Goal: Task Accomplishment & Management: Use online tool/utility

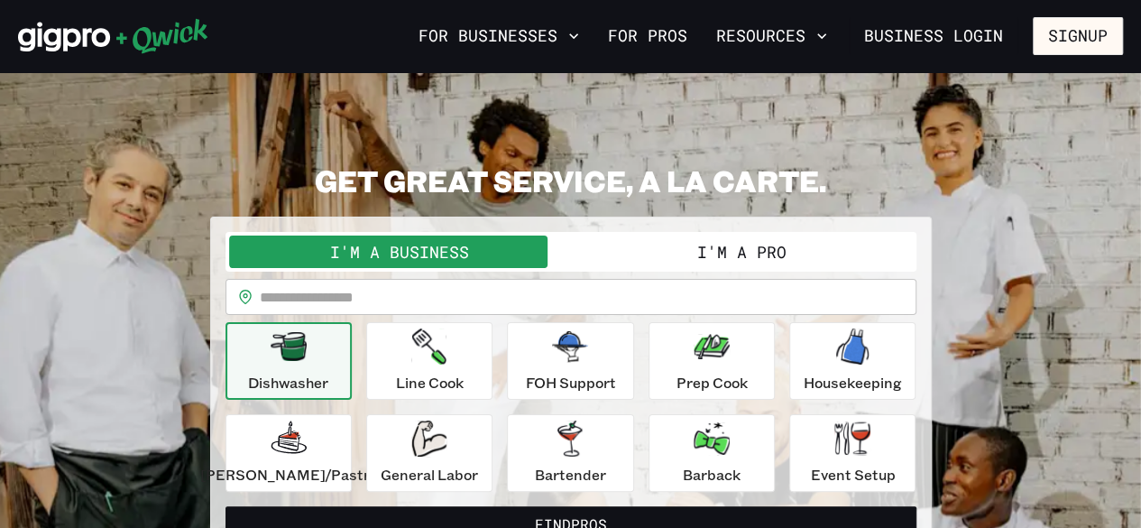
click at [686, 258] on button "I'm a Pro" at bounding box center [742, 251] width 342 height 32
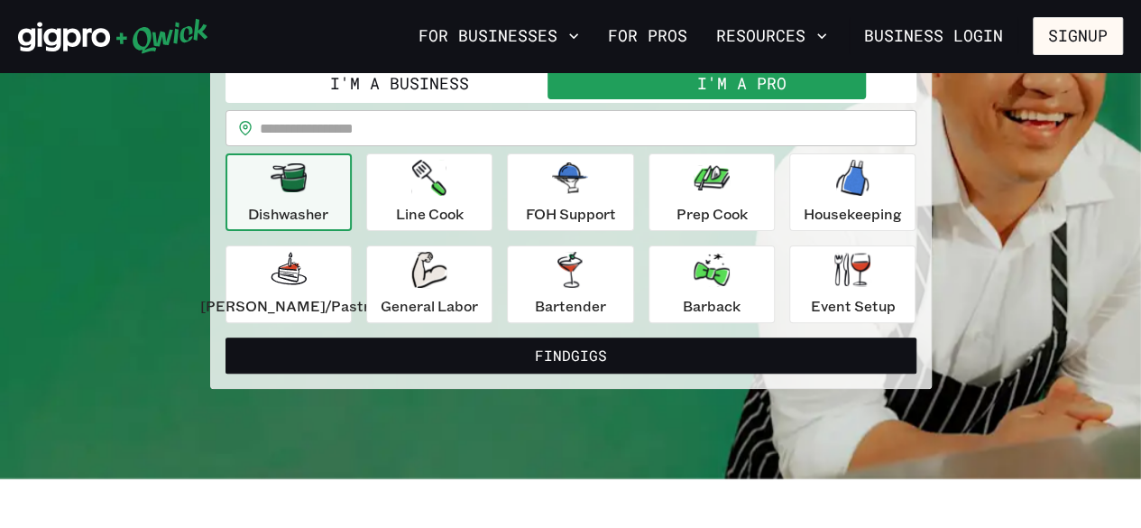
scroll to position [180, 0]
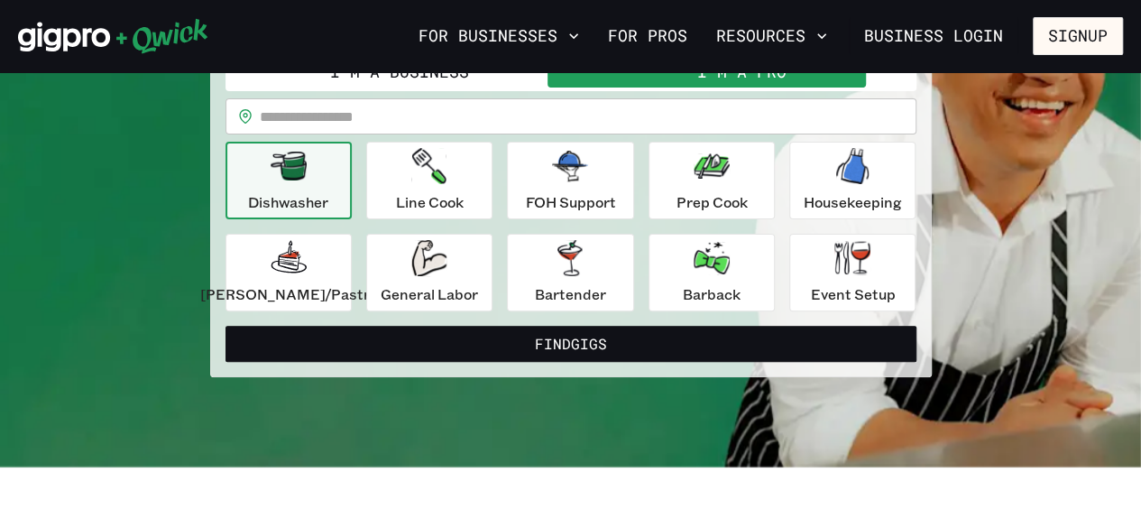
click at [827, 291] on p "Event Setup" at bounding box center [852, 294] width 85 height 22
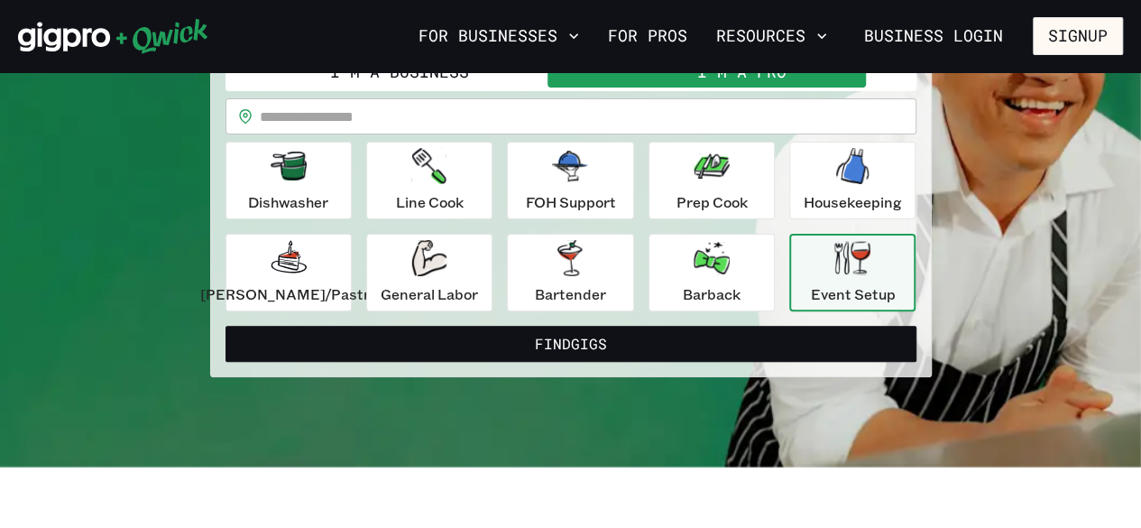
click at [814, 194] on p "Housekeeping" at bounding box center [853, 202] width 98 height 22
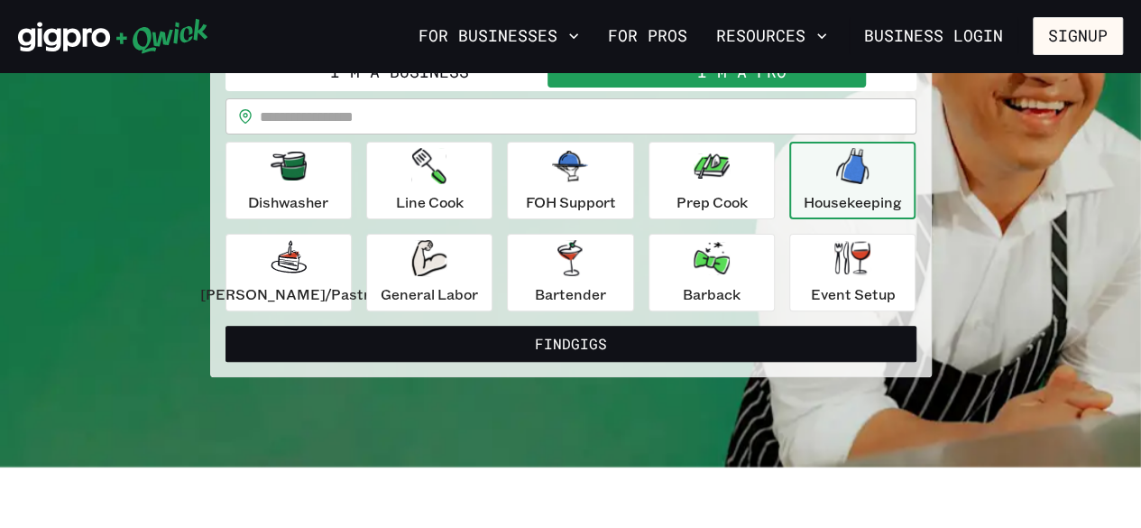
click at [626, 335] on button "Find Gigs" at bounding box center [571, 344] width 691 height 36
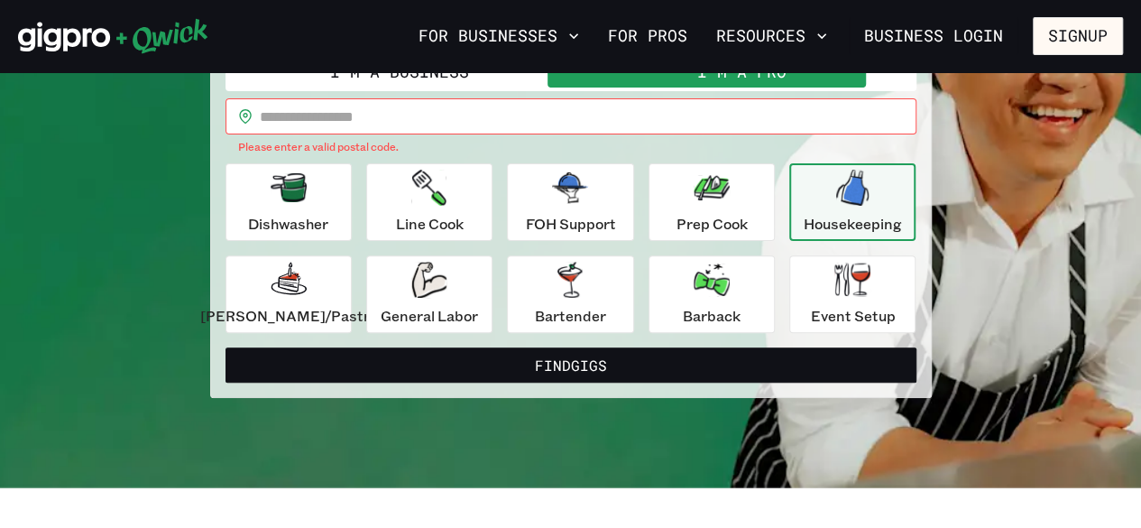
click at [621, 116] on input "text" at bounding box center [588, 116] width 657 height 36
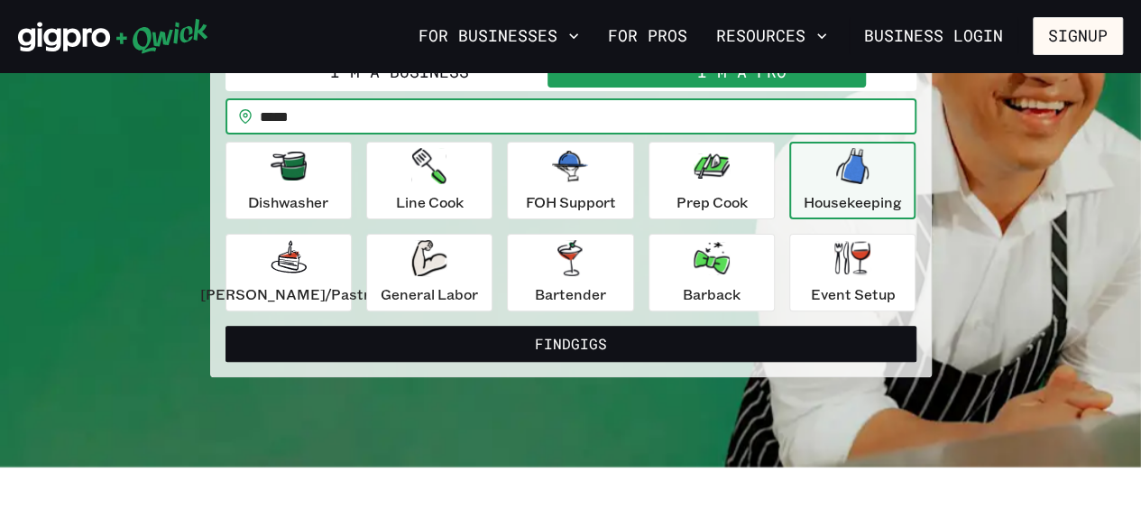
type input "*****"
click at [592, 171] on div "FOH Support" at bounding box center [570, 180] width 90 height 65
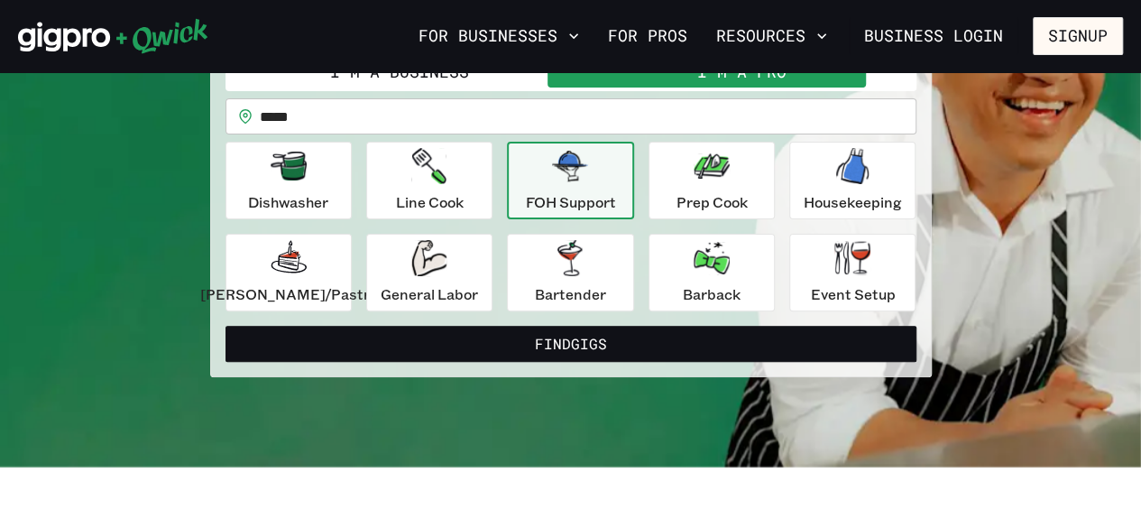
click at [810, 269] on div "Event Setup" at bounding box center [852, 272] width 85 height 65
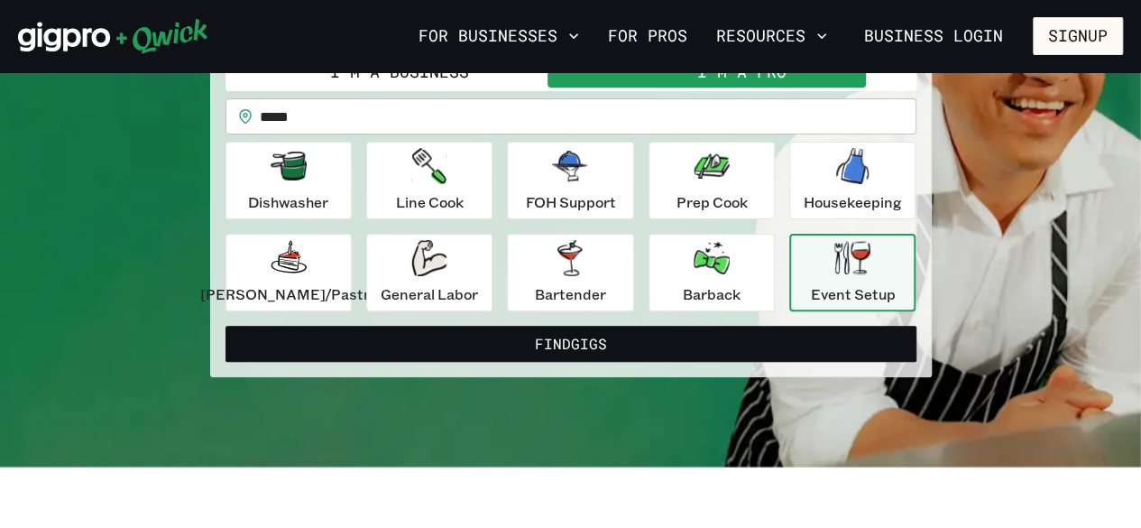
click at [559, 331] on button "Find Gigs" at bounding box center [571, 344] width 691 height 36
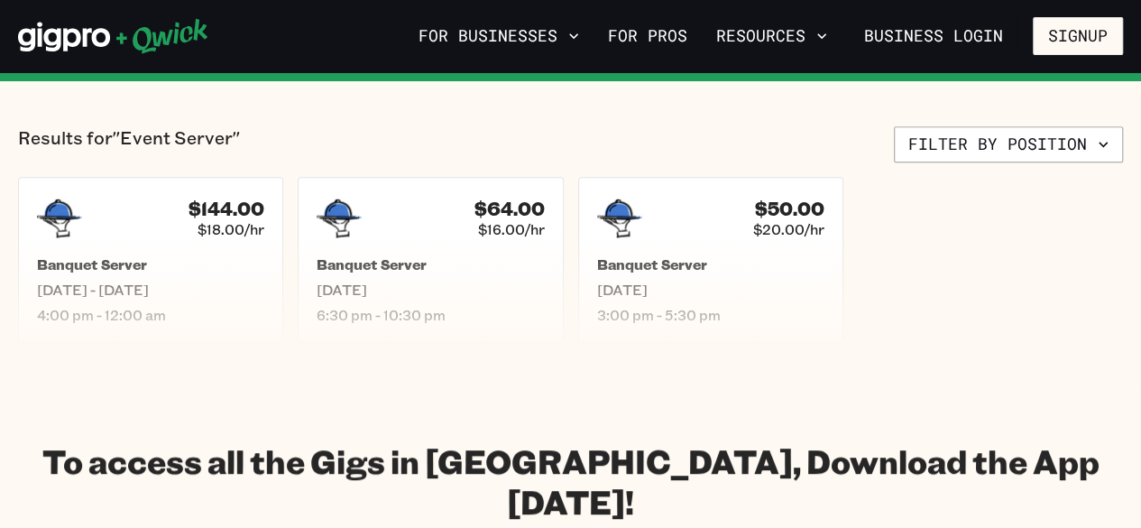
scroll to position [403, 0]
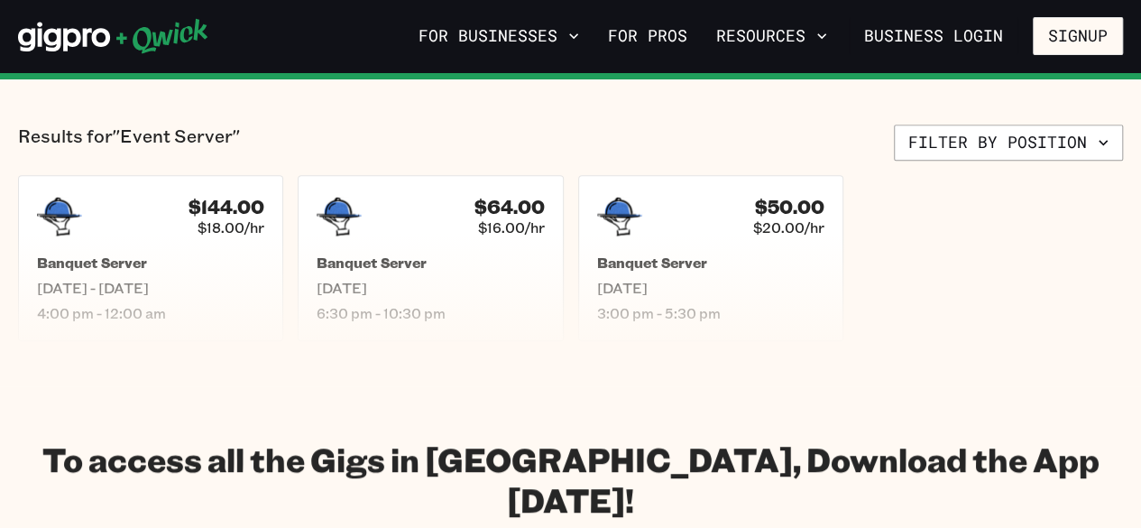
click at [164, 256] on h5 "Banquet Server" at bounding box center [150, 262] width 227 height 18
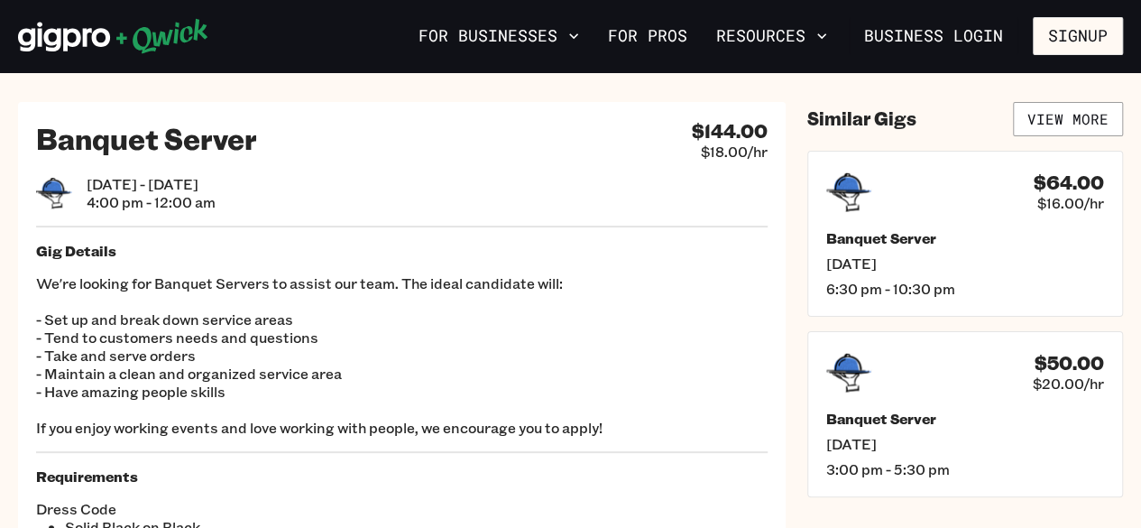
scroll to position [14, 0]
click at [817, 367] on div "$50.00 $20.00/hr Banquet Server [DATE] 3:00 pm - 5:30 pm" at bounding box center [965, 415] width 316 height 166
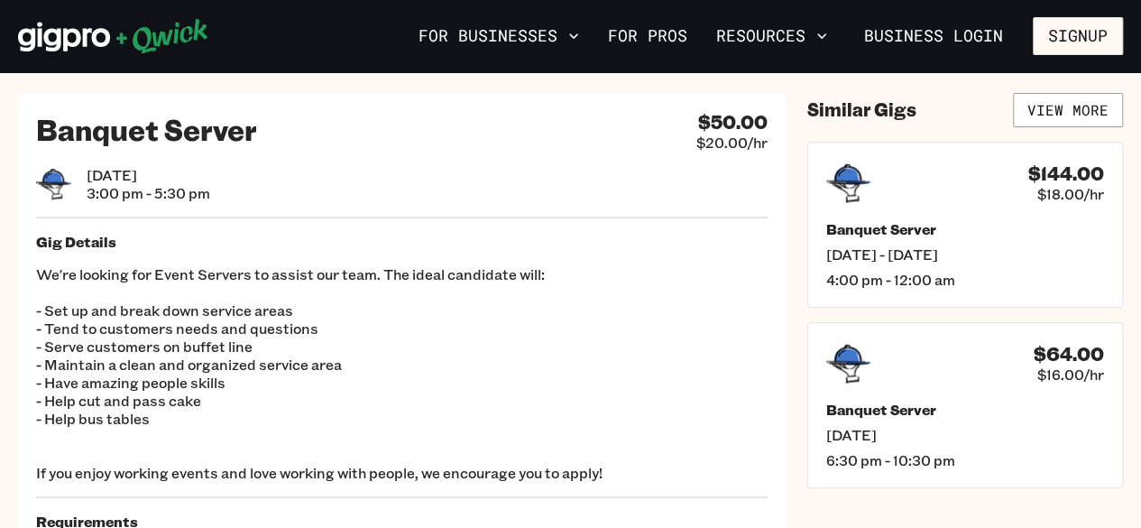
scroll to position [14, 0]
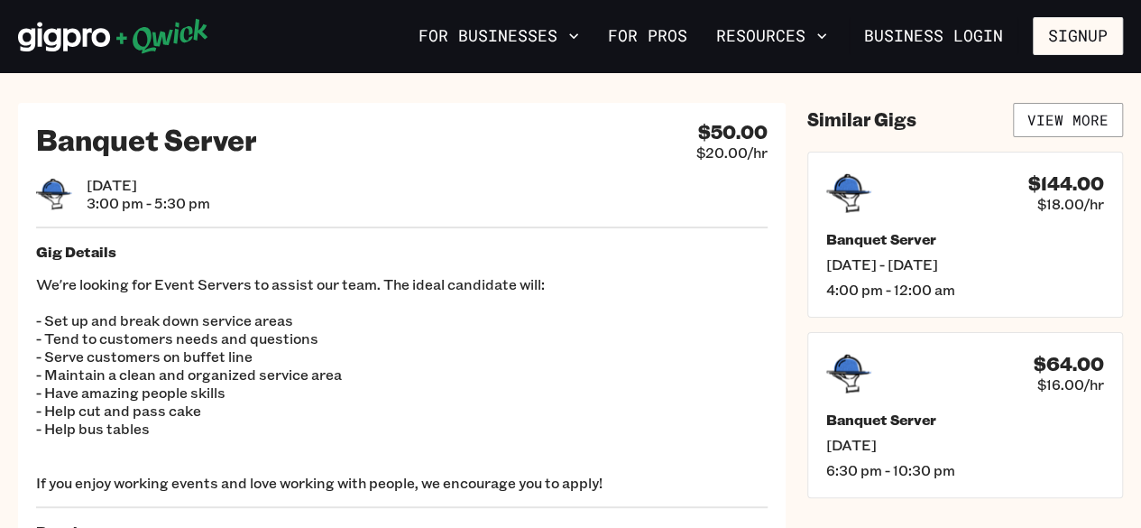
click at [927, 240] on h5 "Banquet Server" at bounding box center [965, 239] width 278 height 18
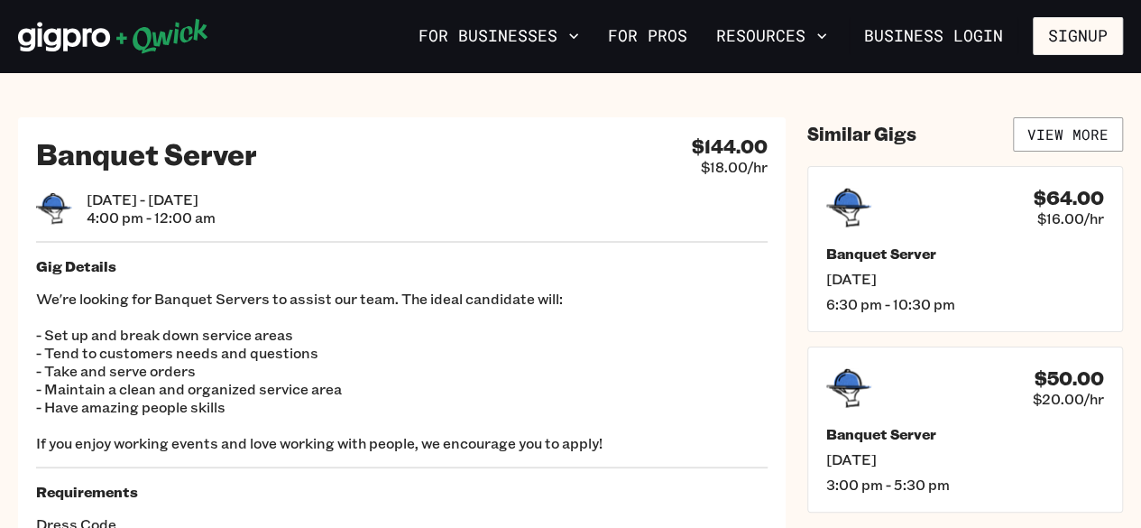
click at [1066, 135] on link "View More" at bounding box center [1068, 134] width 110 height 34
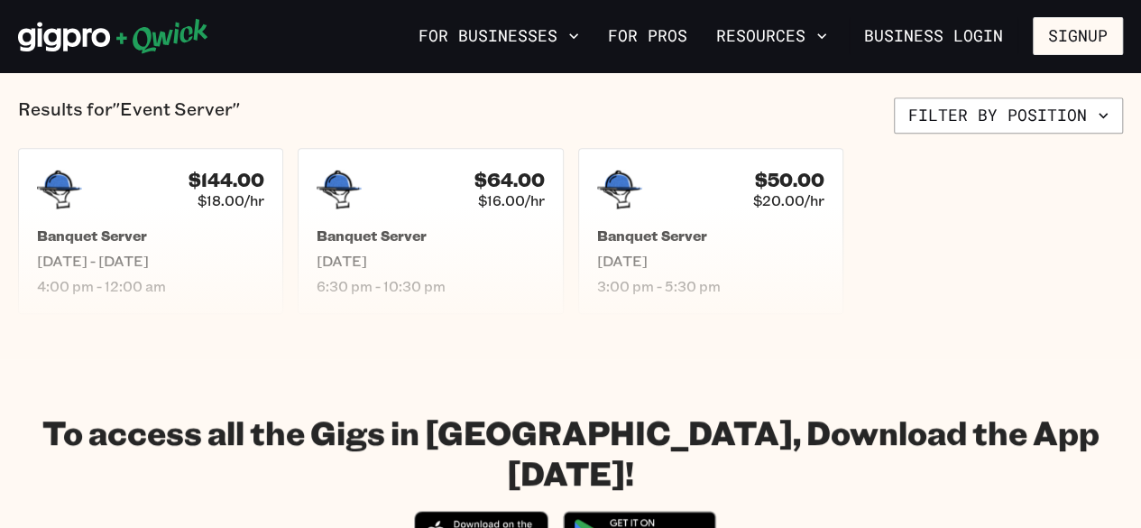
scroll to position [427, 0]
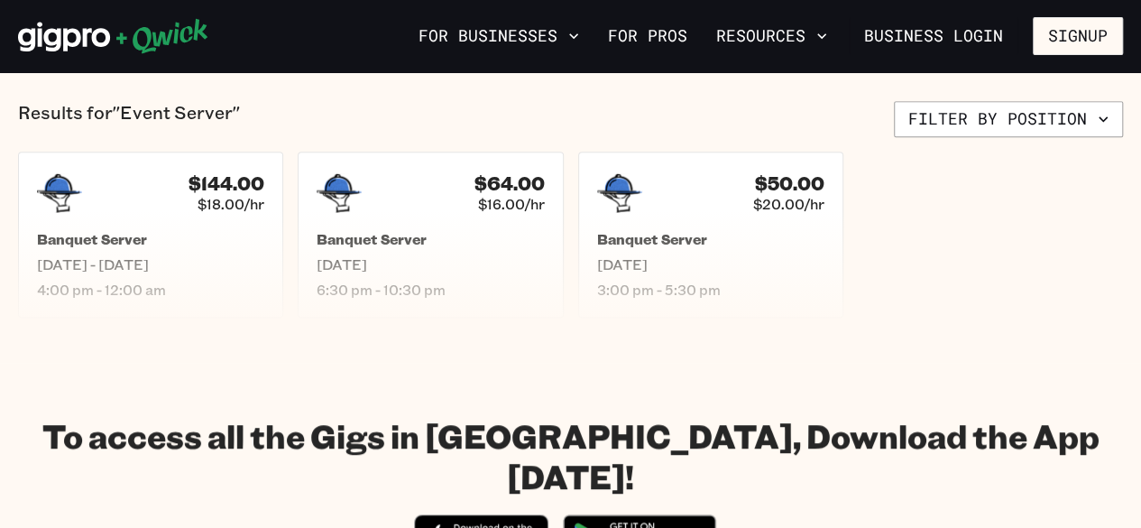
click at [667, 33] on link "For Pros" at bounding box center [648, 36] width 94 height 31
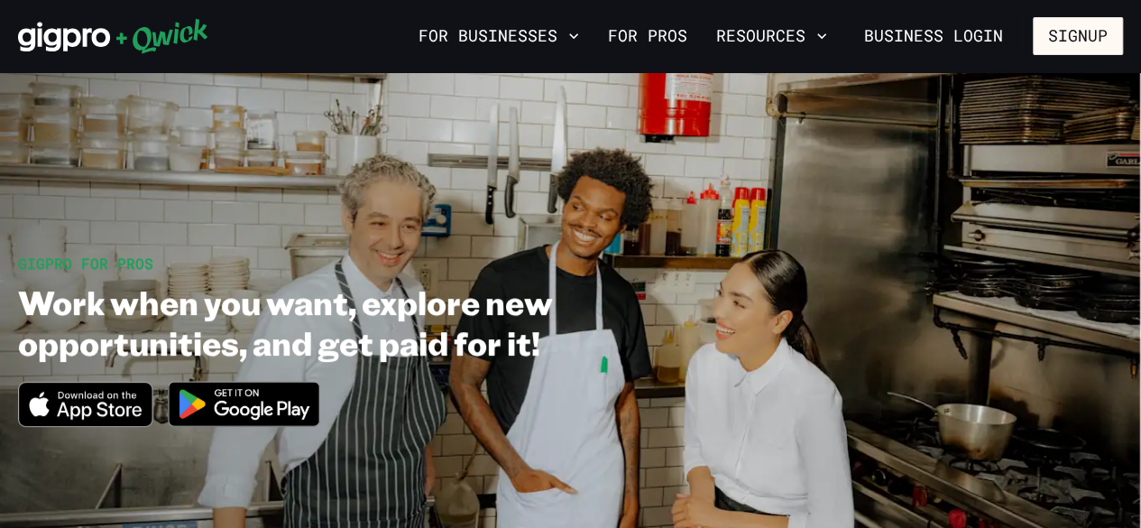
scroll to position [427, 0]
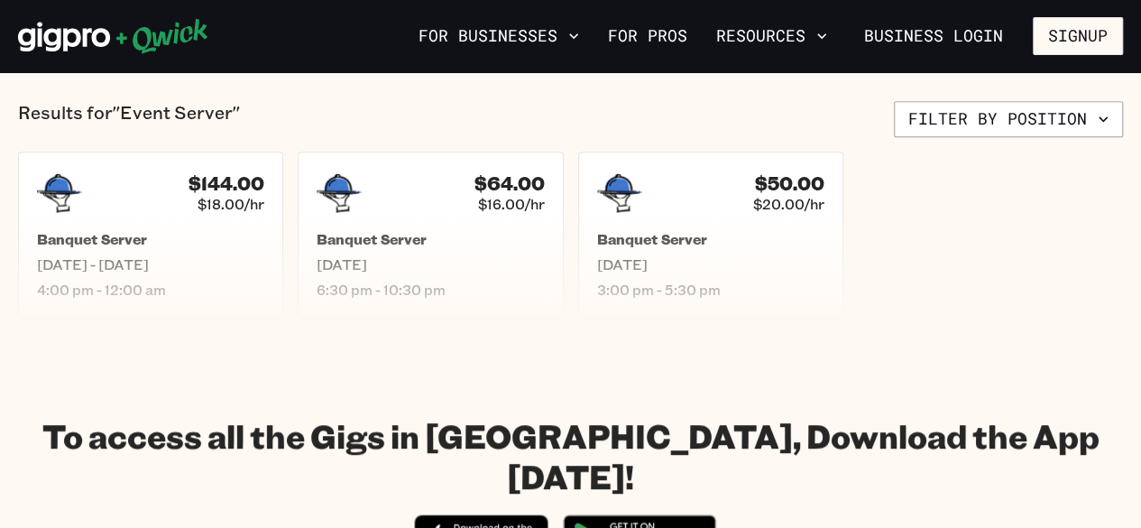
scroll to position [180, 0]
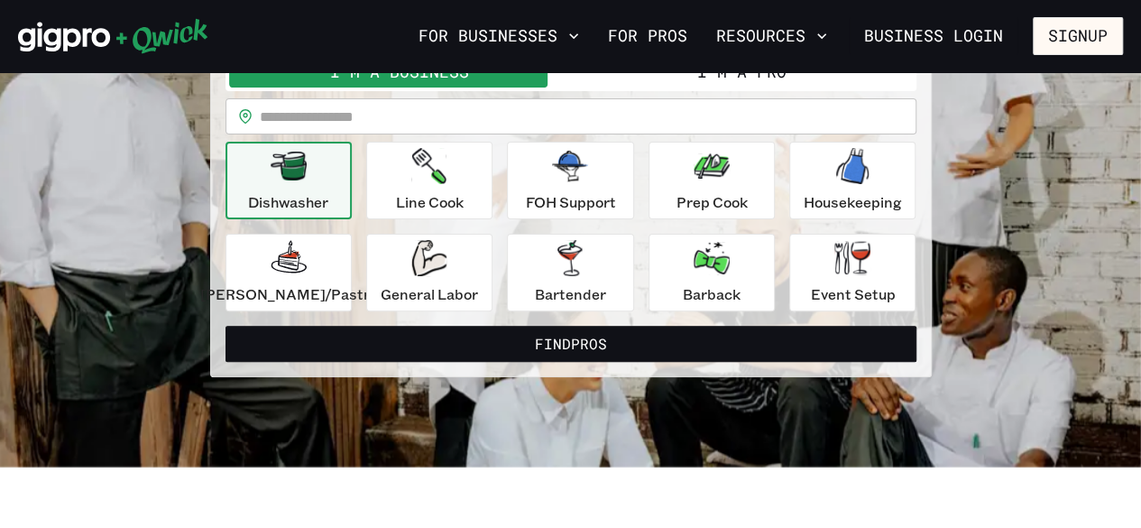
click at [426, 273] on icon "button" at bounding box center [428, 258] width 35 height 36
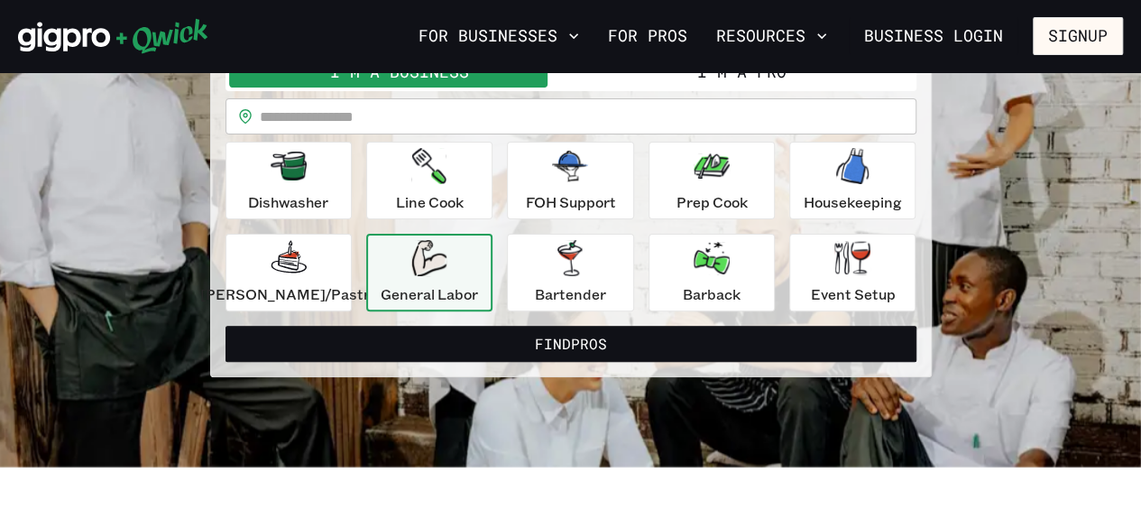
click at [569, 340] on button "Find Pros" at bounding box center [571, 344] width 691 height 36
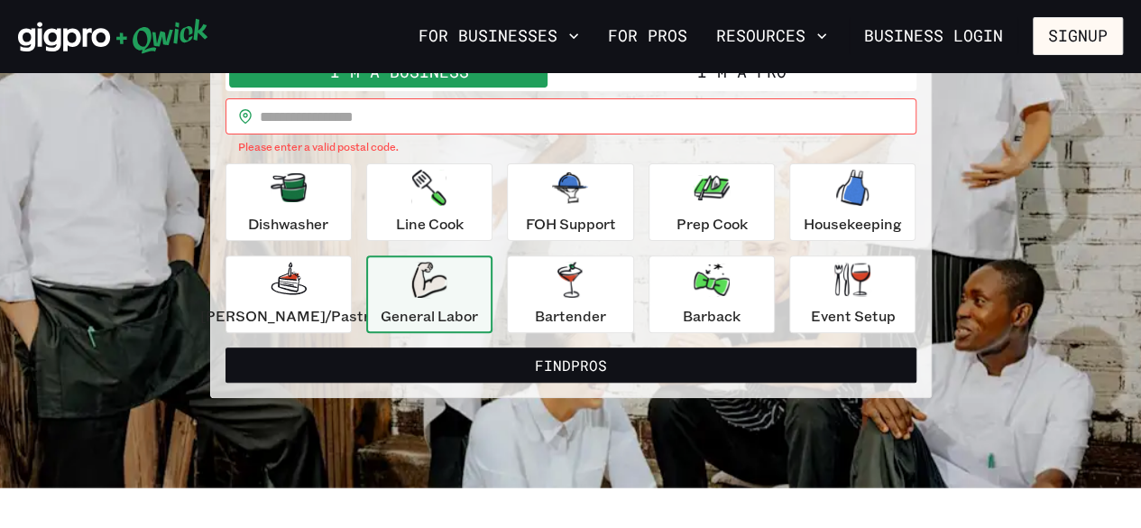
click at [444, 124] on input "text" at bounding box center [588, 116] width 657 height 36
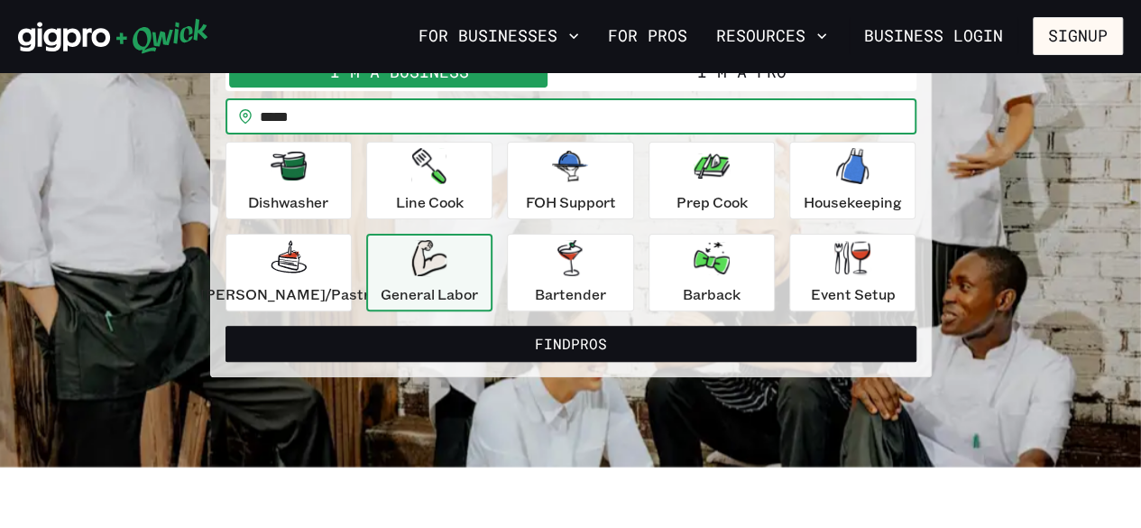
type input "*****"
click at [566, 336] on button "Find Pros" at bounding box center [571, 344] width 691 height 36
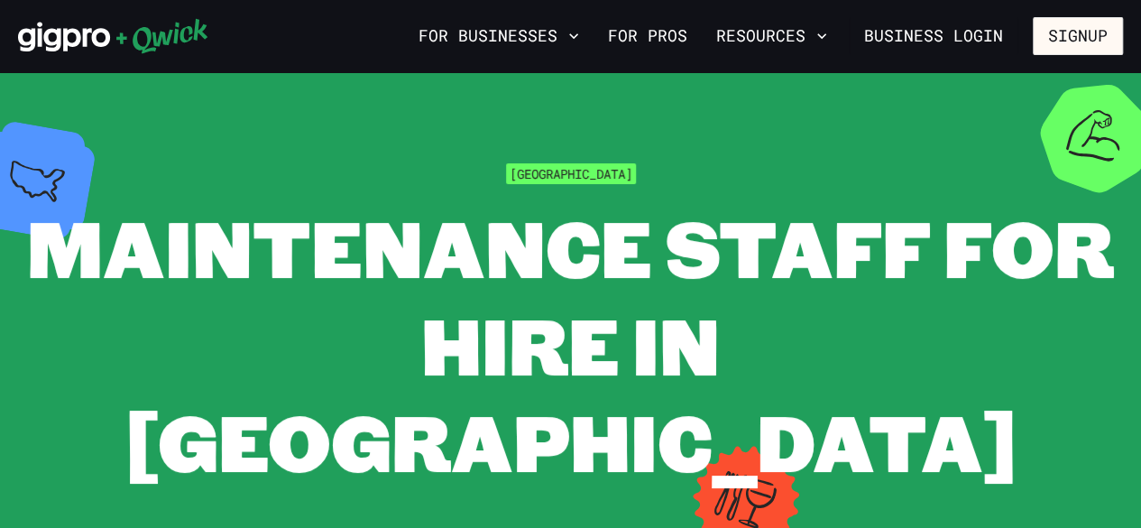
click at [662, 30] on link "For Pros" at bounding box center [648, 36] width 94 height 31
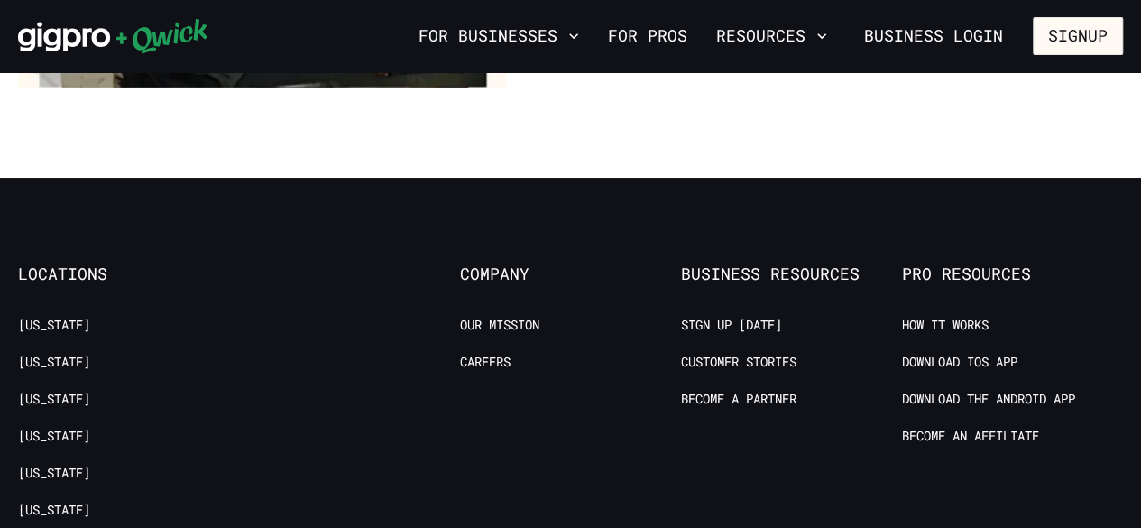
scroll to position [3051, 0]
